Goal: Task Accomplishment & Management: Complete application form

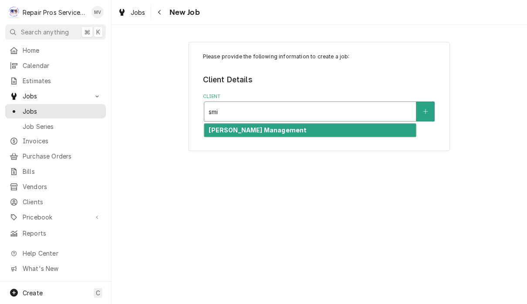
click at [288, 130] on div "Smith Management" at bounding box center [310, 130] width 212 height 13
type input "smi"
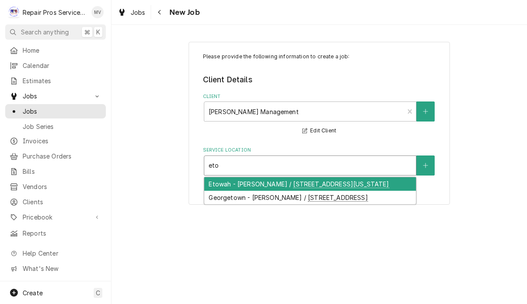
click at [298, 185] on div "Etowah - McDonald's / 620 Tennessee Ave, Etowah, TN 37331" at bounding box center [310, 183] width 212 height 13
type input "eto"
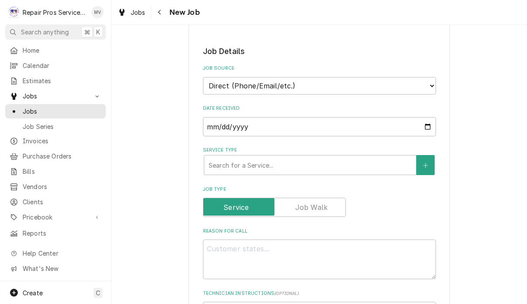
scroll to position [165, 0]
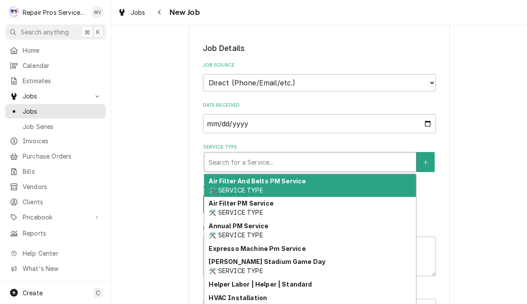
type textarea "x"
type input "d"
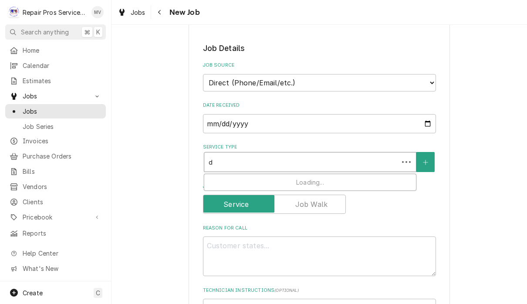
type textarea "x"
type input "di"
type textarea "x"
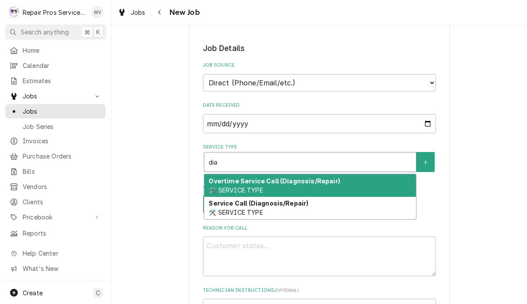
type input "dia"
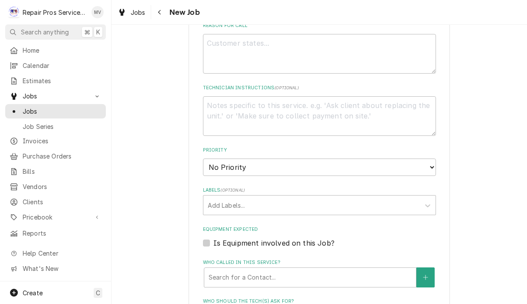
scroll to position [364, 0]
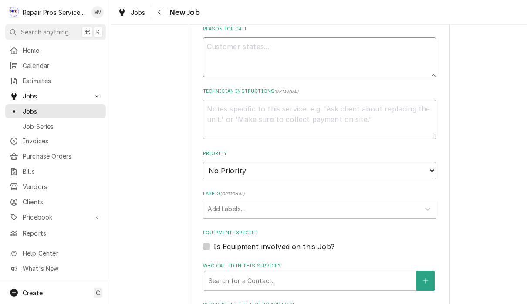
click at [259, 55] on textarea "Reason For Call" at bounding box center [319, 57] width 233 height 40
type textarea "x"
type textarea "N"
type textarea "x"
type textarea "No"
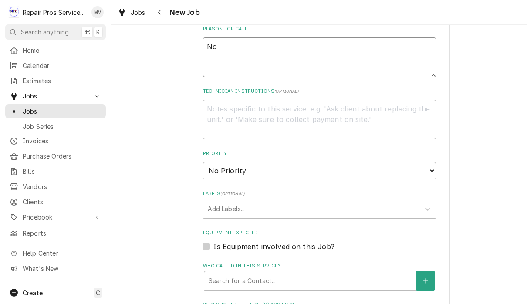
type textarea "x"
type textarea "No"
type textarea "x"
type textarea "No a"
type textarea "x"
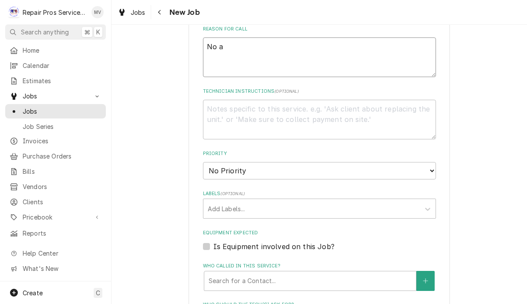
type textarea "No"
type textarea "x"
type textarea "No c"
type textarea "x"
type textarea "No co"
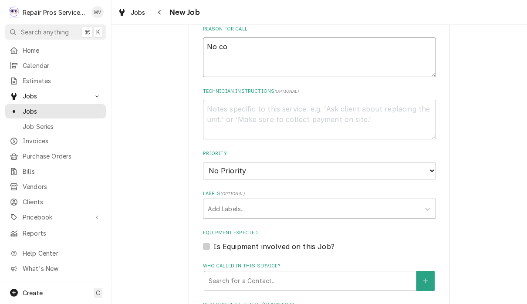
type textarea "x"
type textarea "No coo"
type textarea "x"
type textarea "No cool"
type textarea "x"
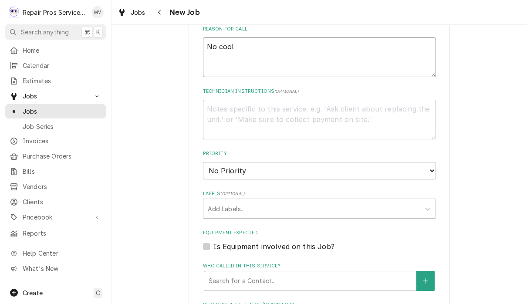
type textarea "No cool"
type textarea "x"
type textarea "No cool i"
type textarea "x"
type textarea "No cool in"
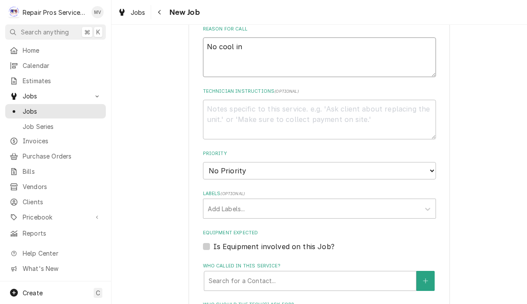
type textarea "x"
type textarea "No cool in"
type textarea "x"
type textarea "No cool in l"
type textarea "x"
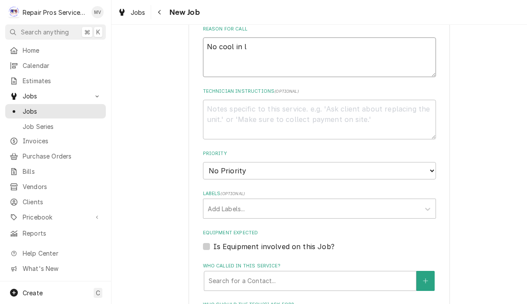
type textarea "No cool in lo"
type textarea "x"
type textarea "No cool in lob"
type textarea "x"
type textarea "No cool in lobb"
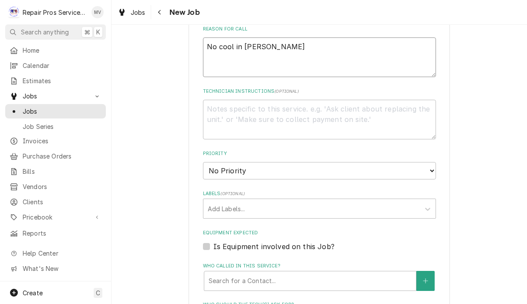
type textarea "x"
type textarea "No cool in lobby"
type textarea "x"
type textarea "No cool in lobby"
click at [270, 162] on select "No Priority Urgent High Medium Low" at bounding box center [319, 170] width 233 height 17
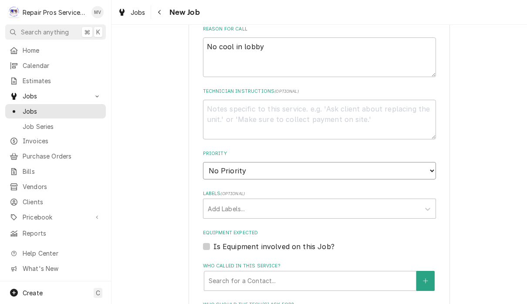
select select "3"
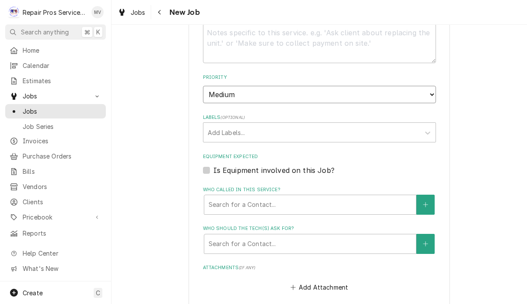
scroll to position [442, 0]
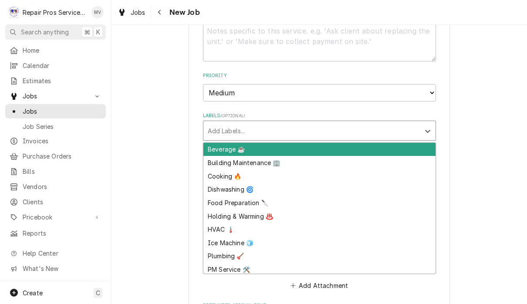
click at [232, 222] on div "HVAC 🌡️" at bounding box center [319, 228] width 232 height 13
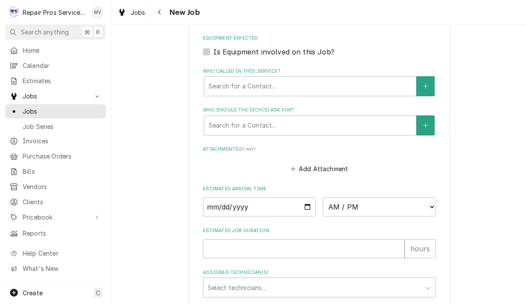
type textarea "x"
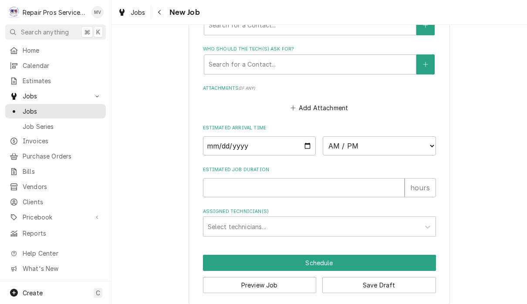
scroll to position [618, 0]
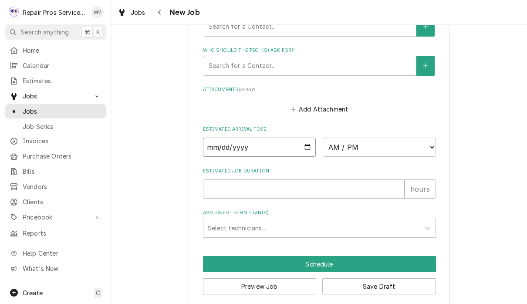
click at [264, 138] on input "Date" at bounding box center [259, 147] width 113 height 19
type input "2025-09-22"
type textarea "x"
type input "2025-09-23"
type textarea "x"
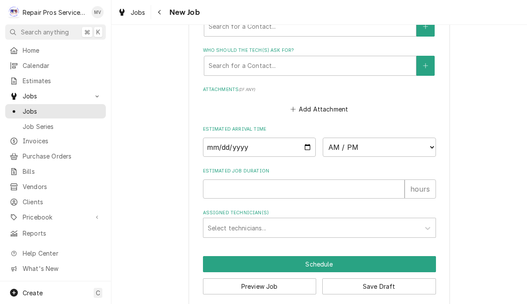
click at [355, 138] on select "AM / PM 6:00 AM 6:15 AM 6:30 AM 6:45 AM 7:00 AM 7:15 AM 7:30 AM 7:45 AM 8:00 AM…" at bounding box center [379, 147] width 113 height 19
select select "12:00:00"
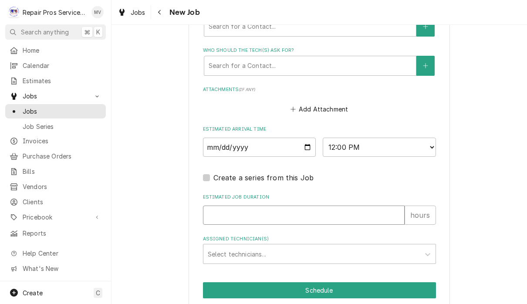
click at [259, 205] on input "Estimated Job Duration" at bounding box center [304, 214] width 202 height 19
type textarea "x"
type input "2"
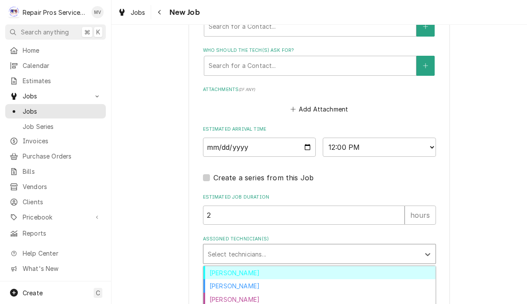
type textarea "x"
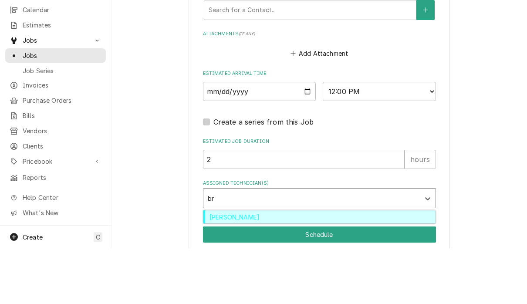
click at [251, 266] on div "[PERSON_NAME]" at bounding box center [319, 272] width 232 height 13
type input "br"
type textarea "x"
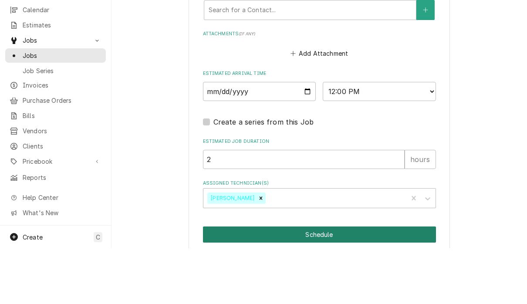
click at [367, 282] on button "Schedule" at bounding box center [319, 290] width 233 height 16
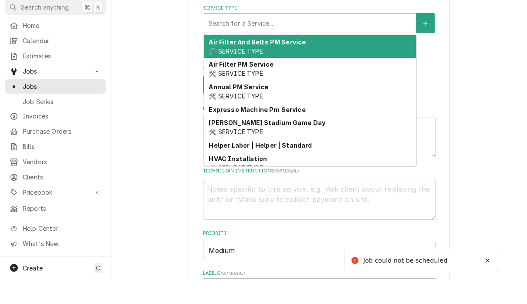
scroll to position [271, 0]
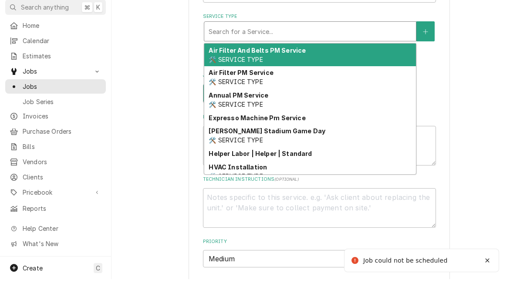
click at [366, 149] on div "Finley Stadium Game Day 🛠️ SERVICE TYPE" at bounding box center [310, 160] width 212 height 23
type textarea "x"
type input "d"
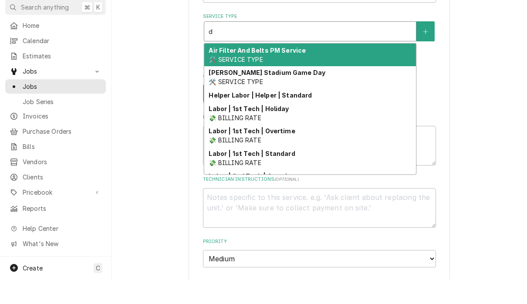
type textarea "x"
type input "di"
type textarea "x"
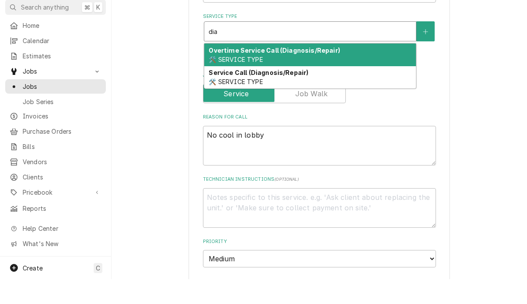
click at [260, 103] on span "🛠️ SERVICE TYPE" at bounding box center [235, 106] width 54 height 7
type input "dia"
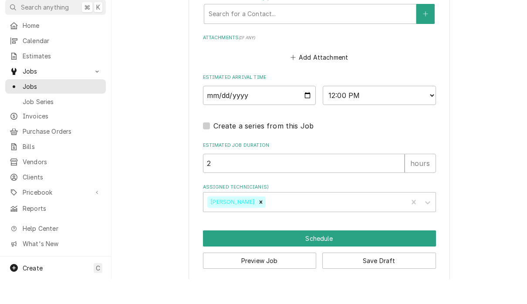
scroll to position [679, 0]
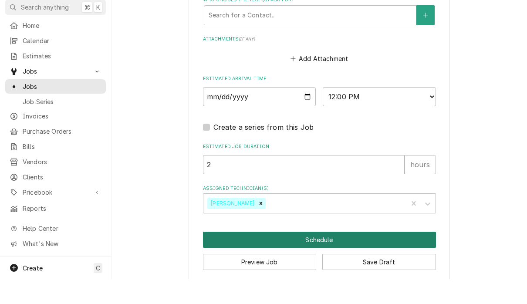
click at [359, 256] on button "Schedule" at bounding box center [319, 264] width 233 height 16
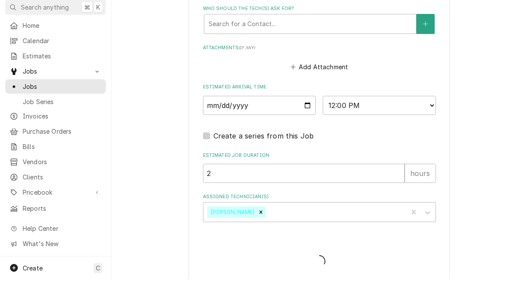
type textarea "x"
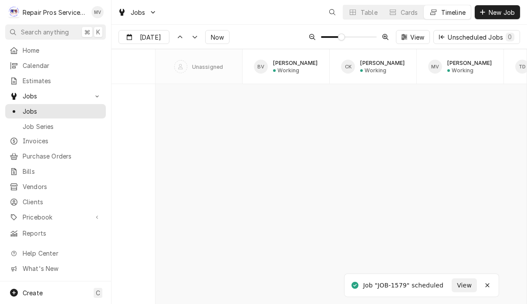
scroll to position [4701, 0]
